Goal: Navigation & Orientation: Find specific page/section

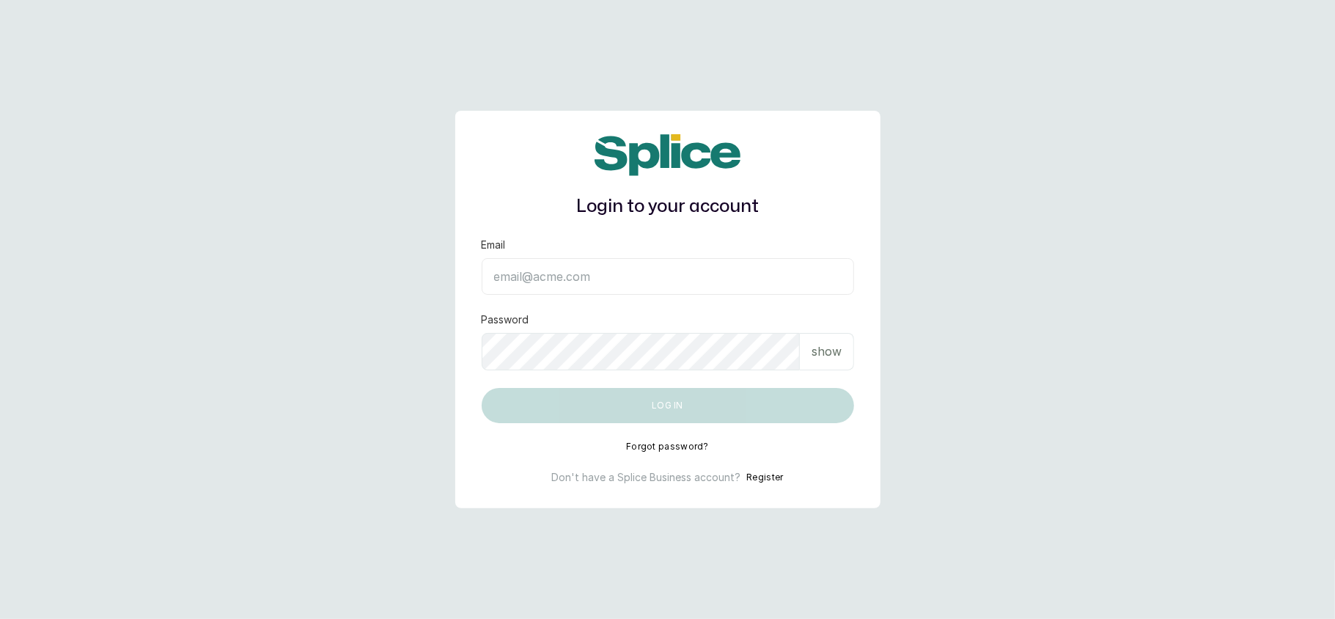
click at [699, 262] on input "Email" at bounding box center [668, 276] width 372 height 37
type input "[EMAIL_ADDRESS][DOMAIN_NAME]"
click at [823, 367] on div "show" at bounding box center [827, 351] width 54 height 37
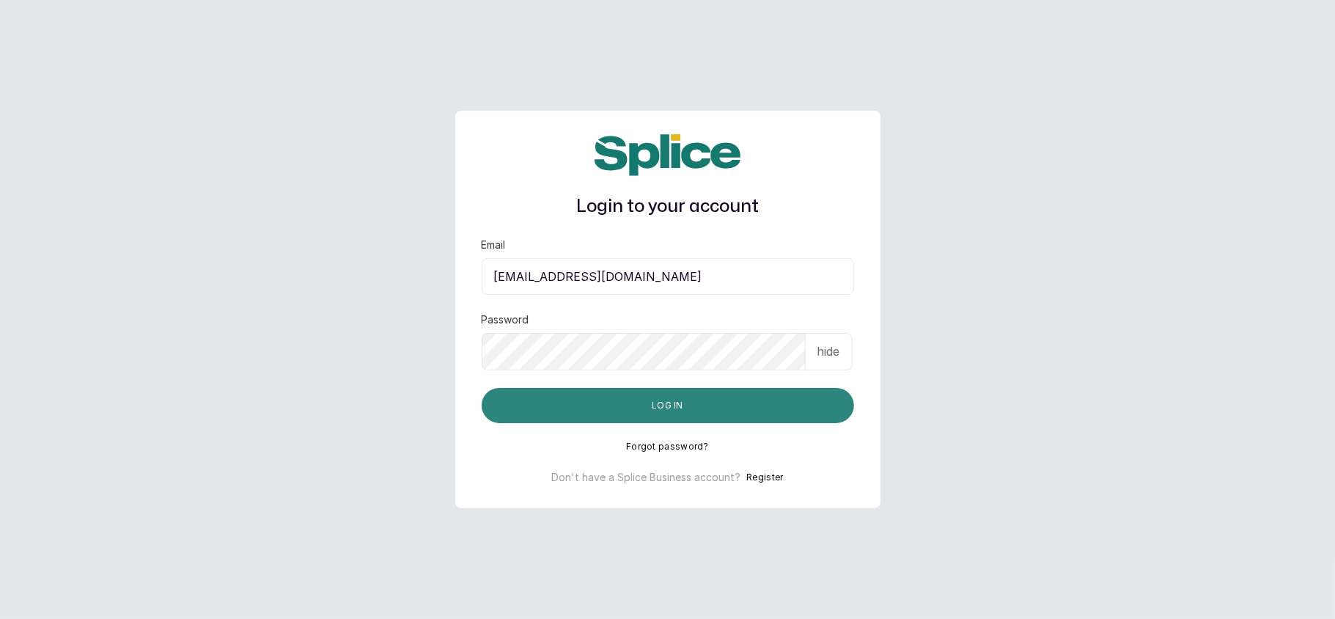
click at [496, 411] on button "Log in" at bounding box center [668, 405] width 372 height 35
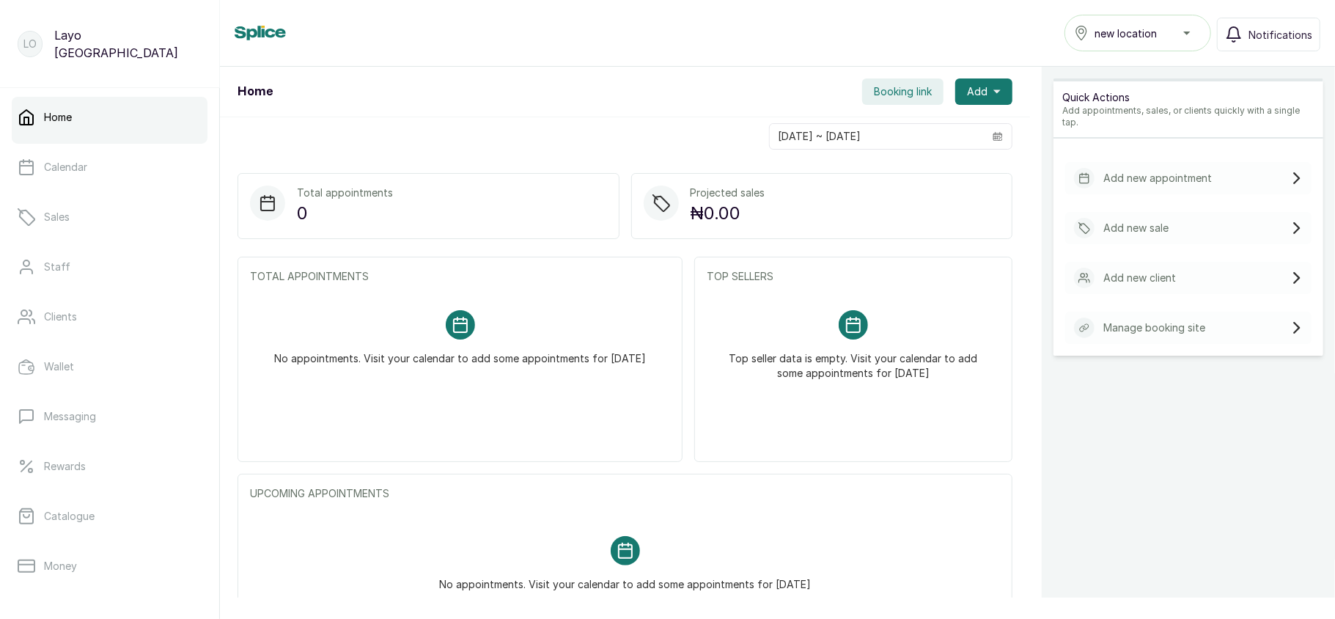
click at [1177, 39] on div "new location" at bounding box center [1138, 33] width 128 height 18
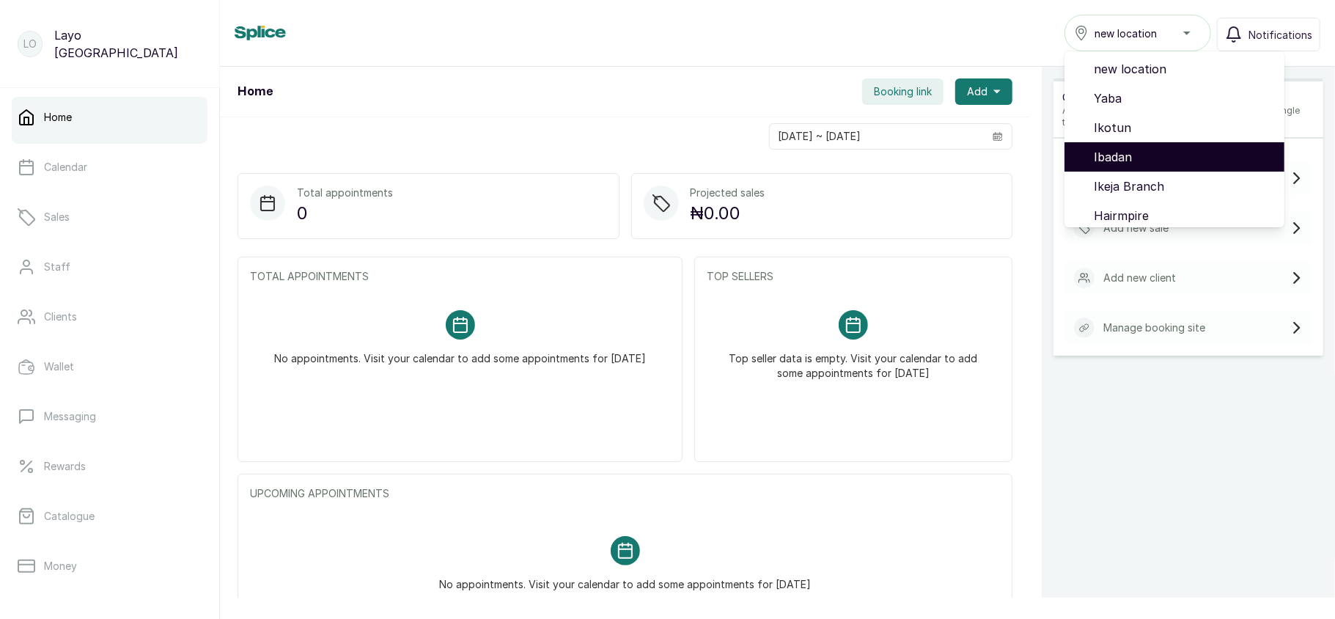
scroll to position [123, 0]
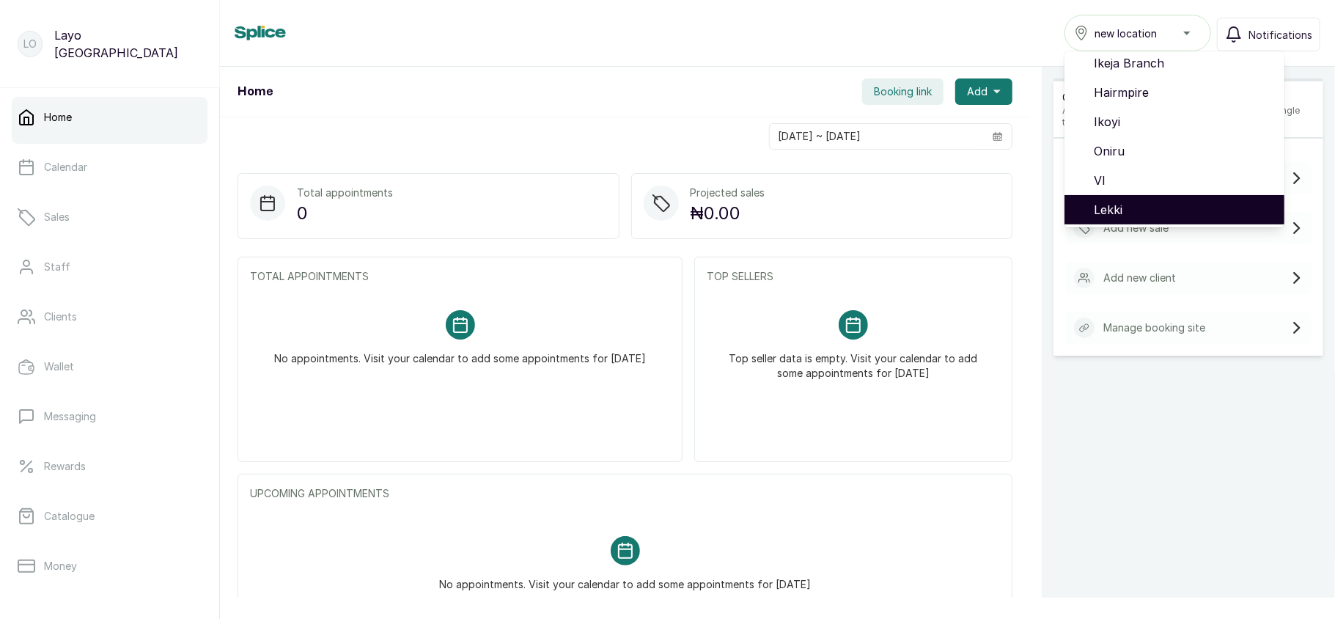
click at [1116, 213] on span "Lekki" at bounding box center [1183, 210] width 179 height 18
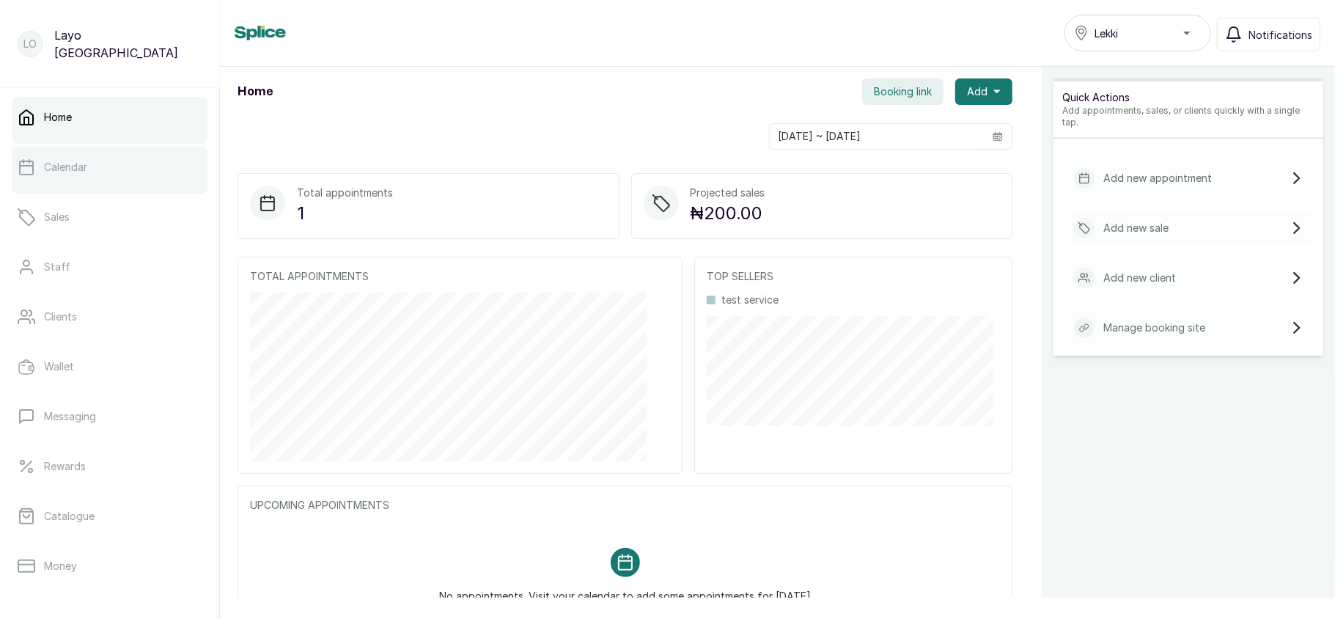
click at [124, 180] on link "Calendar" at bounding box center [110, 167] width 196 height 41
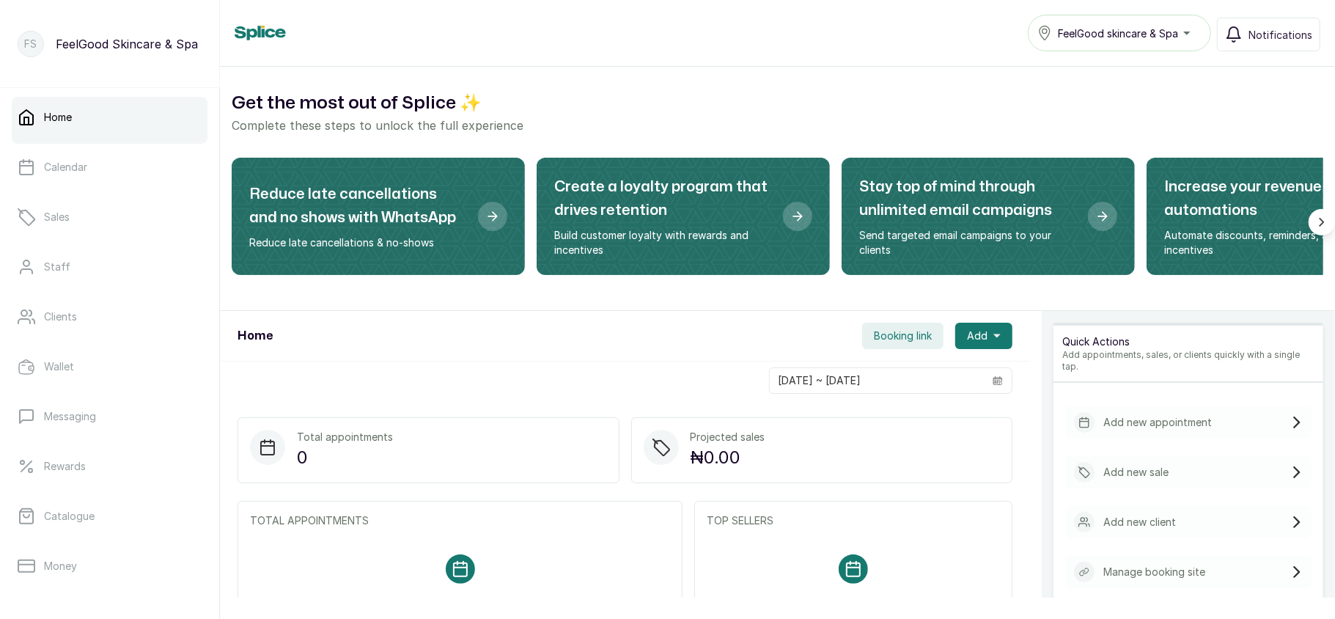
click at [1079, 23] on button "FeelGood skincare & Spa" at bounding box center [1119, 33] width 183 height 37
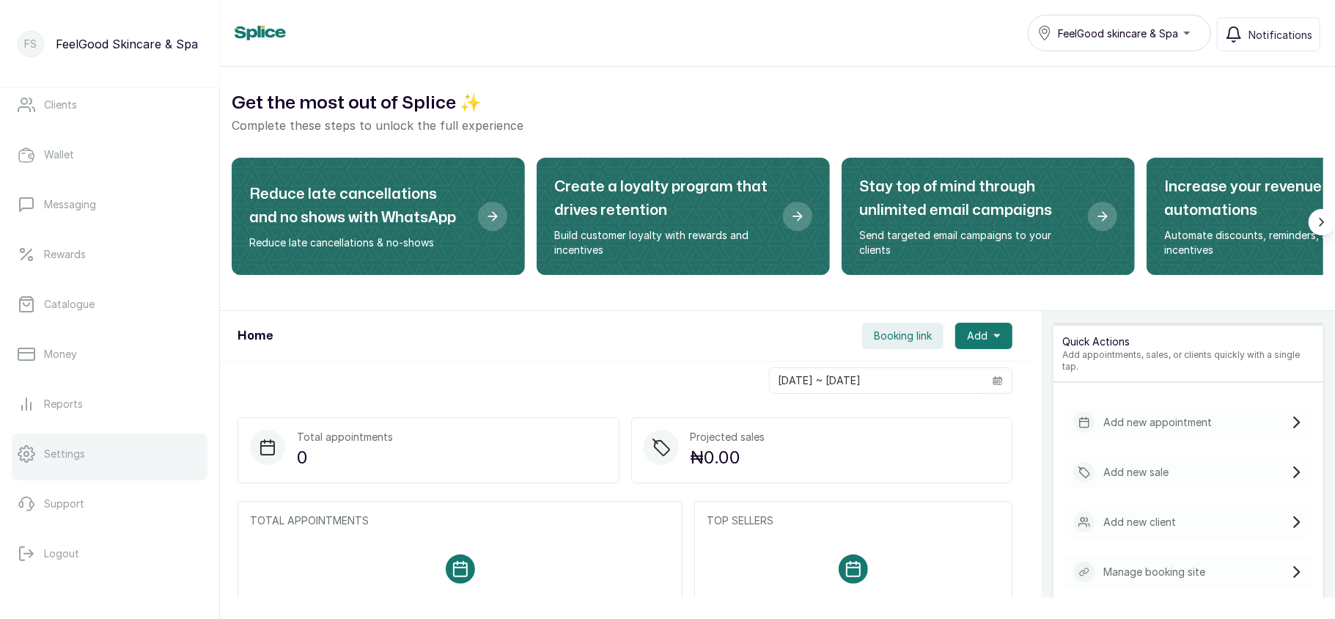
click at [98, 464] on link "Settings" at bounding box center [110, 453] width 196 height 41
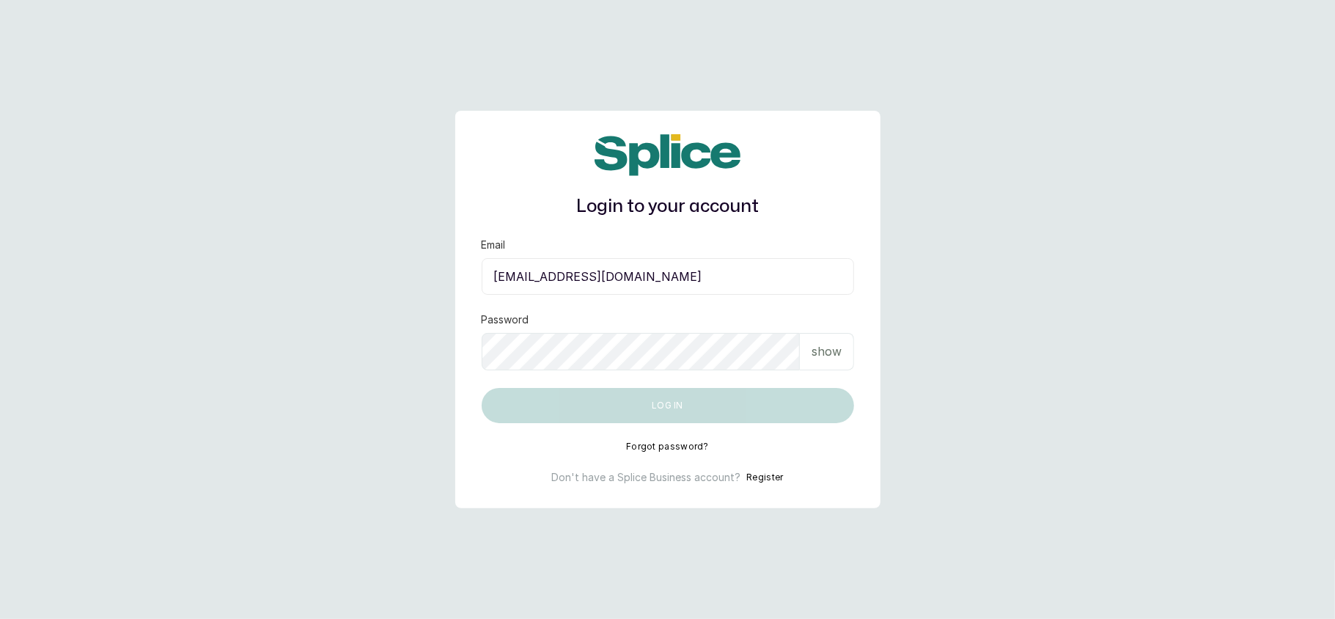
type input "[EMAIL_ADDRESS][DOMAIN_NAME]"
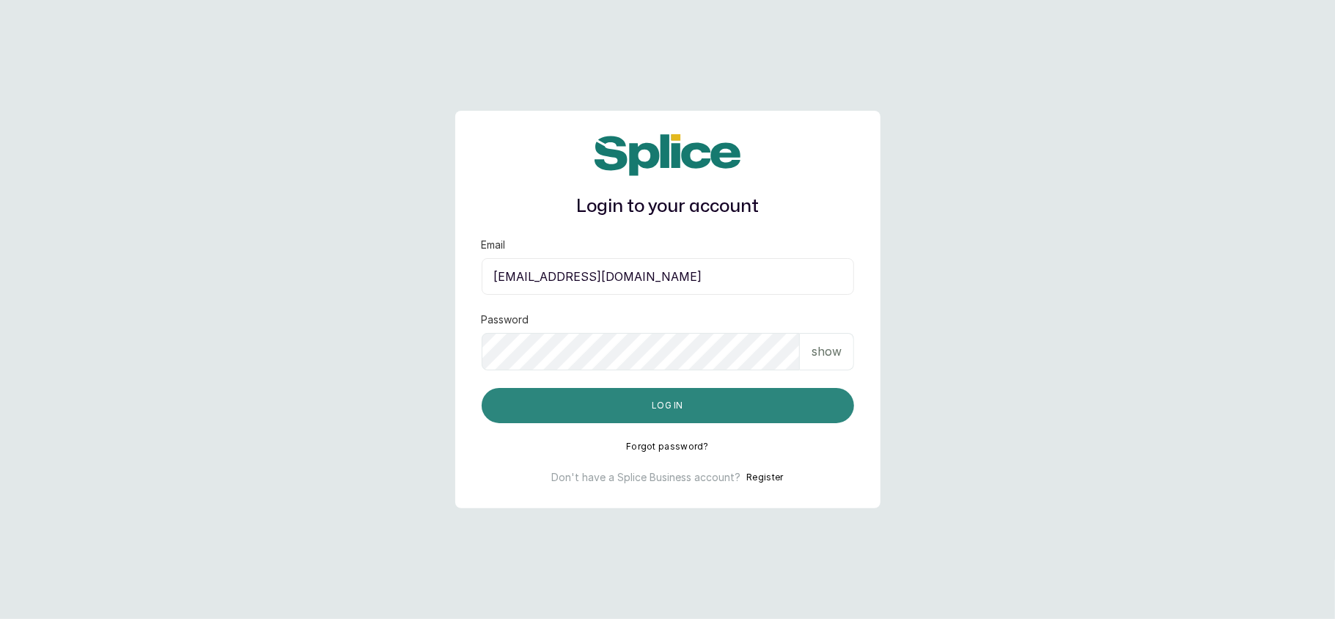
click at [532, 390] on button "Log in" at bounding box center [668, 405] width 372 height 35
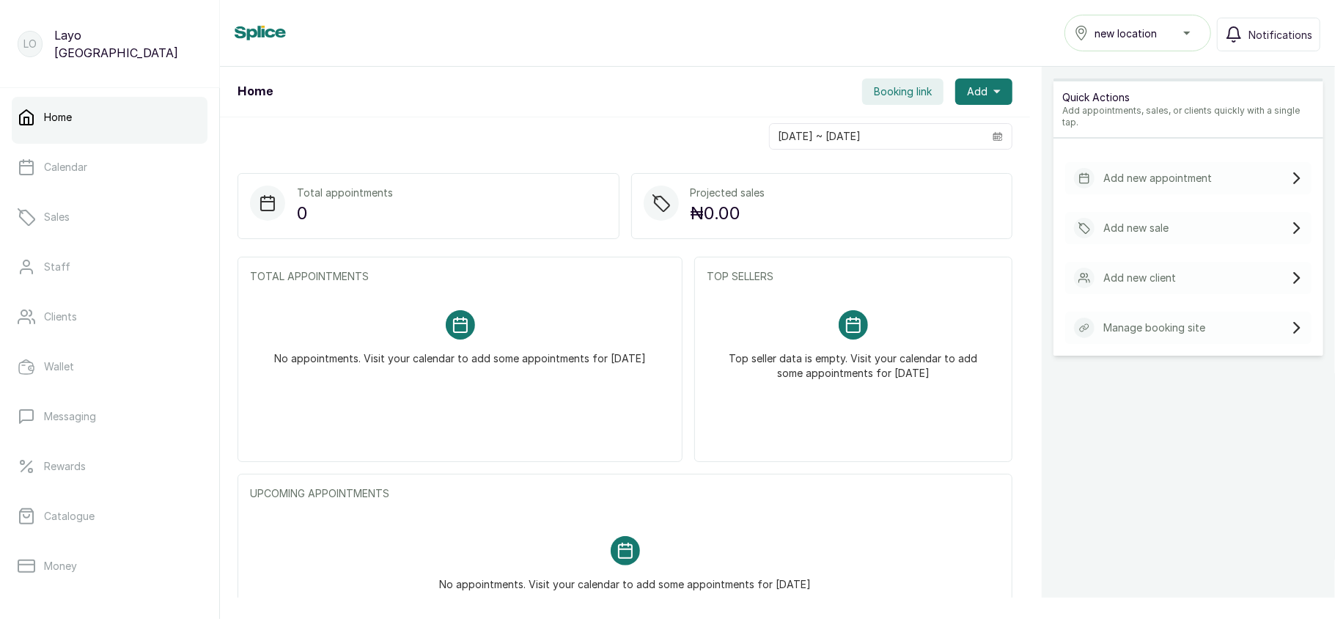
click at [1130, 27] on span "new location" at bounding box center [1126, 33] width 62 height 15
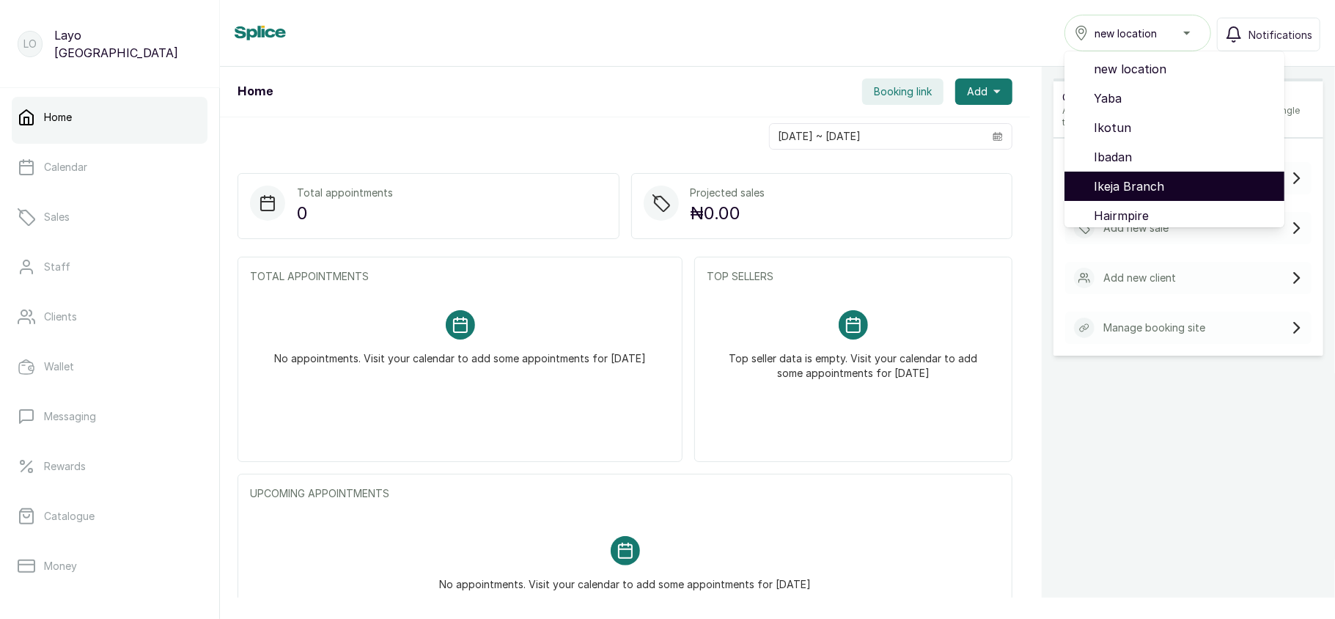
scroll to position [123, 0]
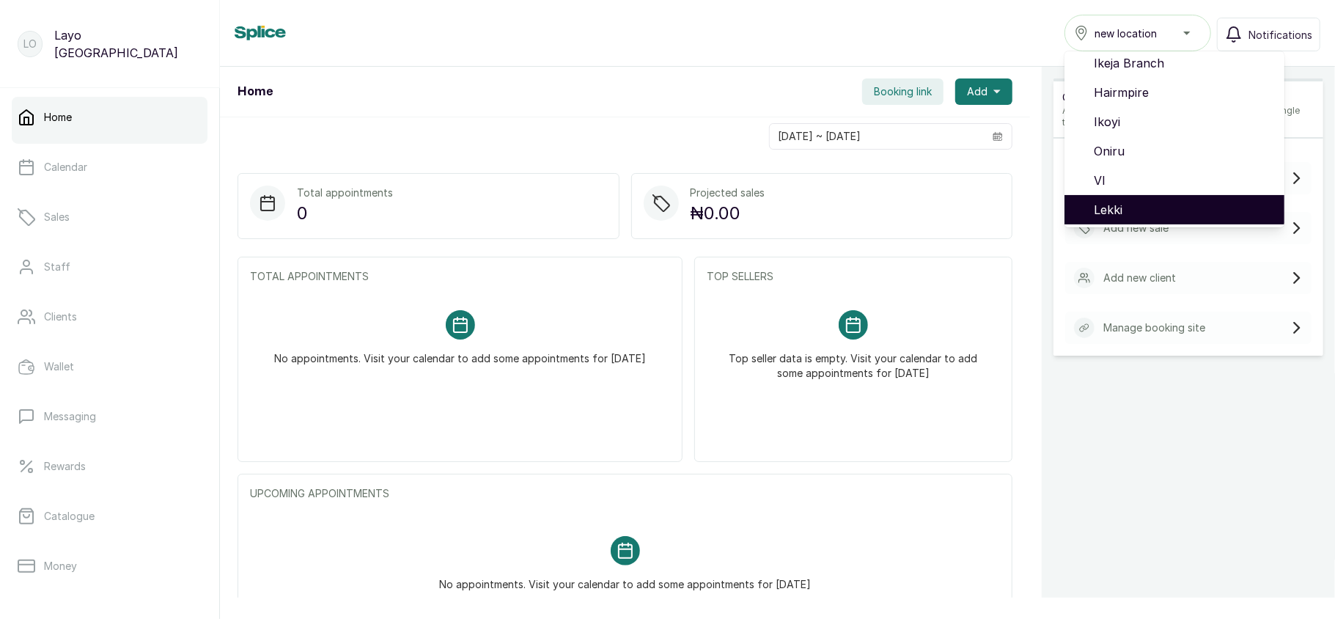
click at [1136, 208] on span "Lekki" at bounding box center [1183, 210] width 179 height 18
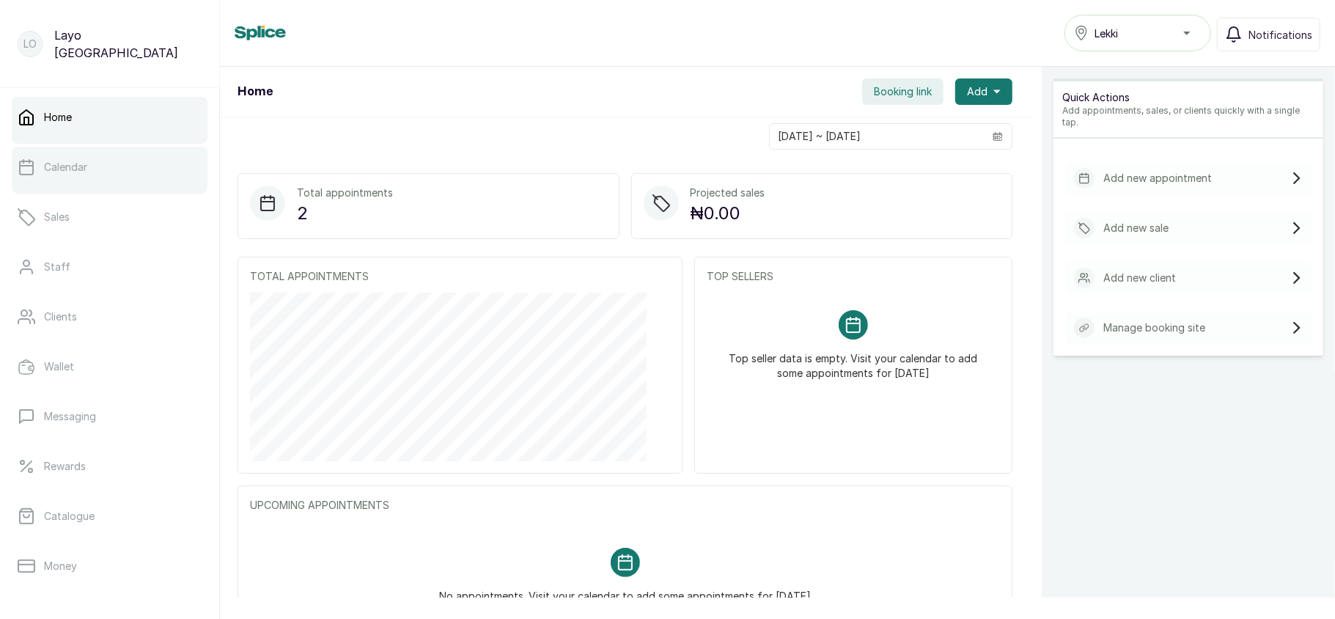
click at [127, 180] on link "Calendar" at bounding box center [110, 167] width 196 height 41
